Goal: Task Accomplishment & Management: Manage account settings

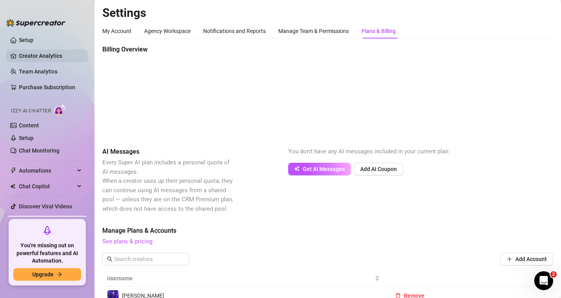
click at [27, 57] on link "Creator Analytics" at bounding box center [50, 56] width 63 height 13
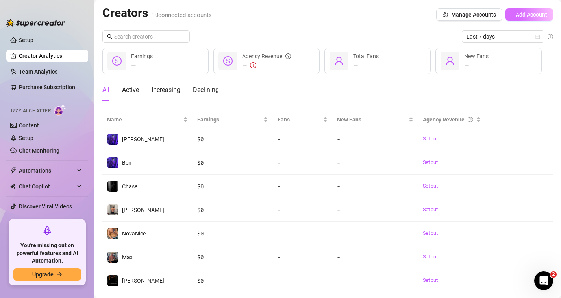
click at [519, 12] on span "+ Add Account" at bounding box center [529, 14] width 36 height 6
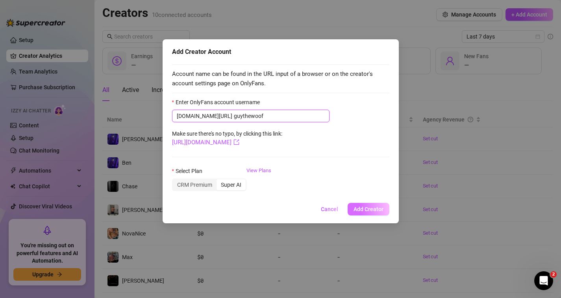
type input "guythewoof"
click at [369, 211] on span "Add Creator" at bounding box center [369, 209] width 30 height 6
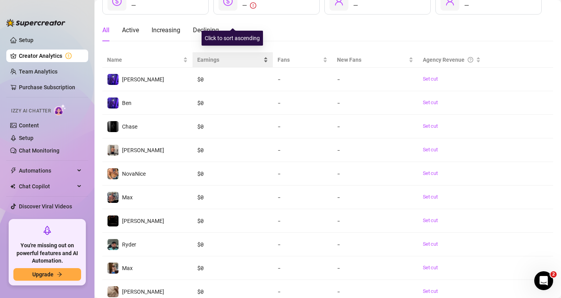
scroll to position [111, 0]
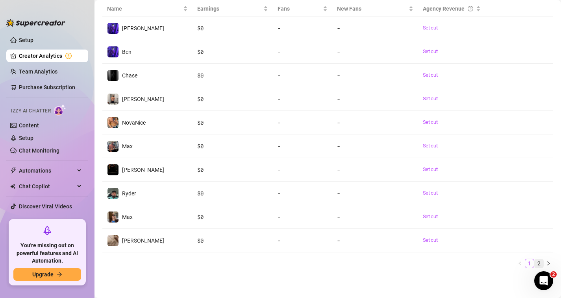
click at [539, 264] on link "2" at bounding box center [539, 263] width 9 height 9
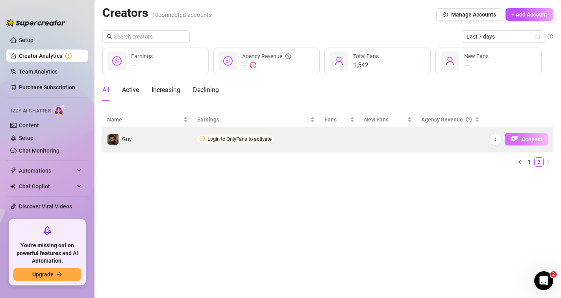
click at [534, 137] on span "Connect" at bounding box center [532, 139] width 21 height 6
click at [524, 138] on span "Connect" at bounding box center [532, 139] width 21 height 6
